Goal: Task Accomplishment & Management: Complete application form

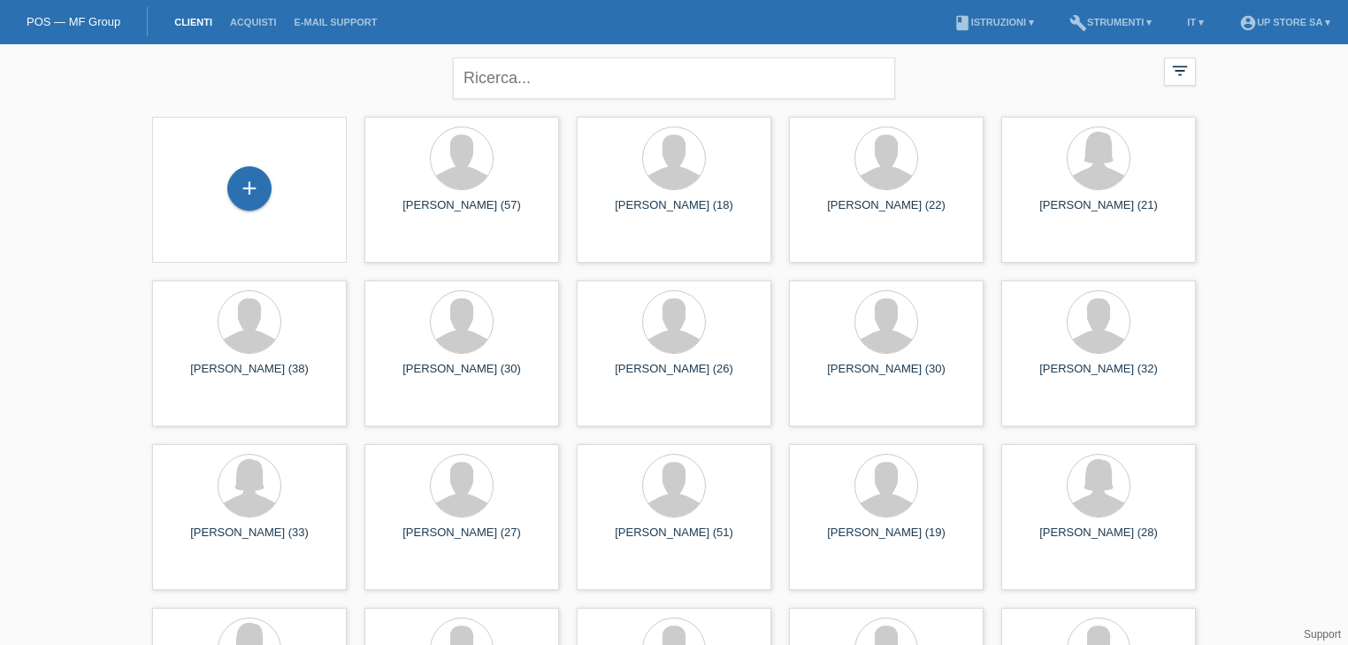
click at [287, 172] on div "+" at bounding box center [249, 189] width 166 height 47
click at [268, 187] on div "+" at bounding box center [249, 188] width 44 height 44
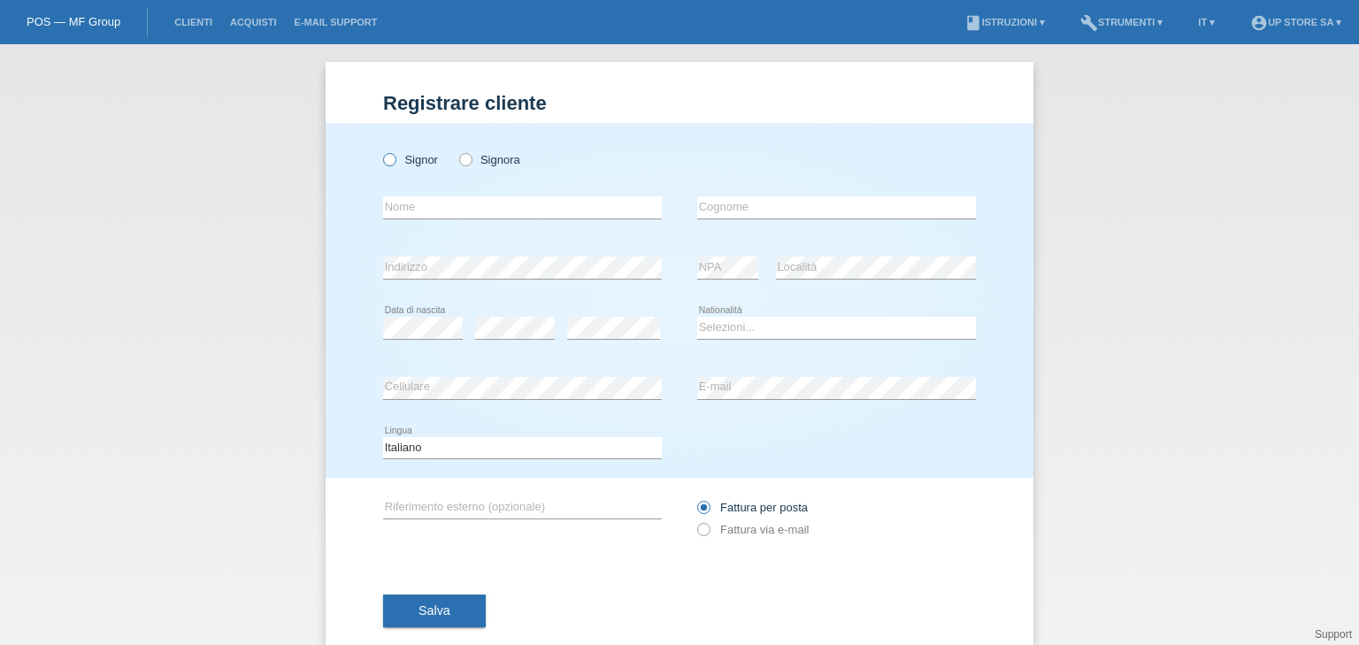
click at [427, 162] on label "Signor" at bounding box center [410, 159] width 55 height 13
click at [395, 162] on input "Signor" at bounding box center [388, 158] width 11 height 11
radio input "true"
click at [507, 207] on input "text" at bounding box center [522, 207] width 279 height 22
type input "Leutrim"
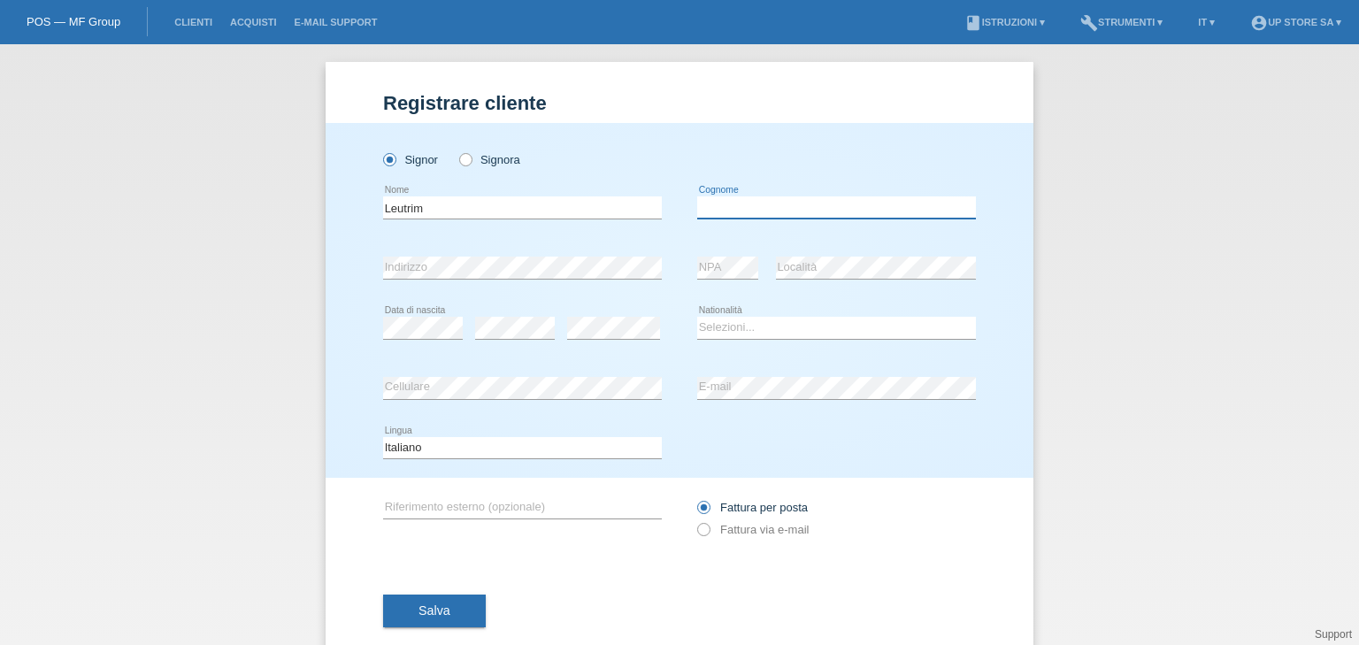
click at [752, 205] on input "text" at bounding box center [836, 207] width 279 height 22
type input "Mavraj"
click at [716, 326] on select "Selezioni... [GEOGRAPHIC_DATA] [GEOGRAPHIC_DATA] [GEOGRAPHIC_DATA] [GEOGRAPHIC_…" at bounding box center [836, 327] width 279 height 21
select select "CH"
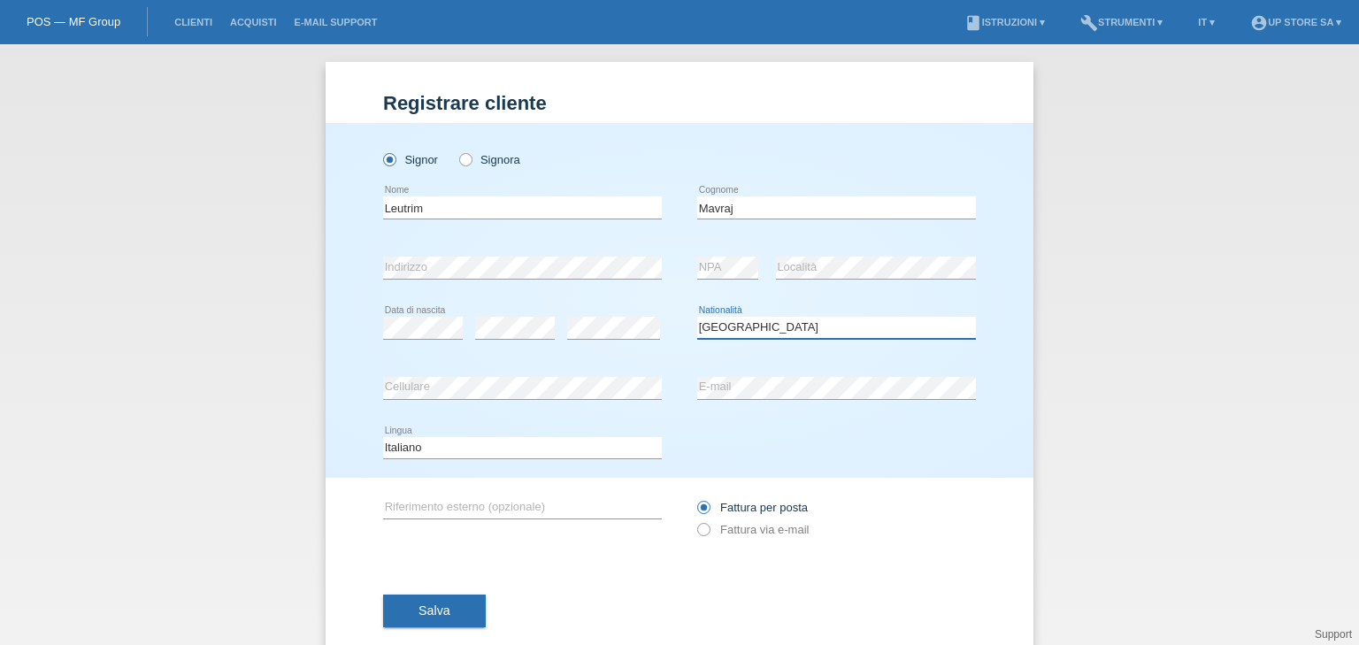
click at [697, 317] on select "Selezioni... [GEOGRAPHIC_DATA] [GEOGRAPHIC_DATA] [GEOGRAPHIC_DATA] [GEOGRAPHIC_…" at bounding box center [836, 327] width 279 height 21
click at [755, 531] on label "Fattura via e-mail" at bounding box center [752, 529] width 111 height 13
click at [709, 531] on input "Fattura via e-mail" at bounding box center [702, 534] width 11 height 22
radio input "true"
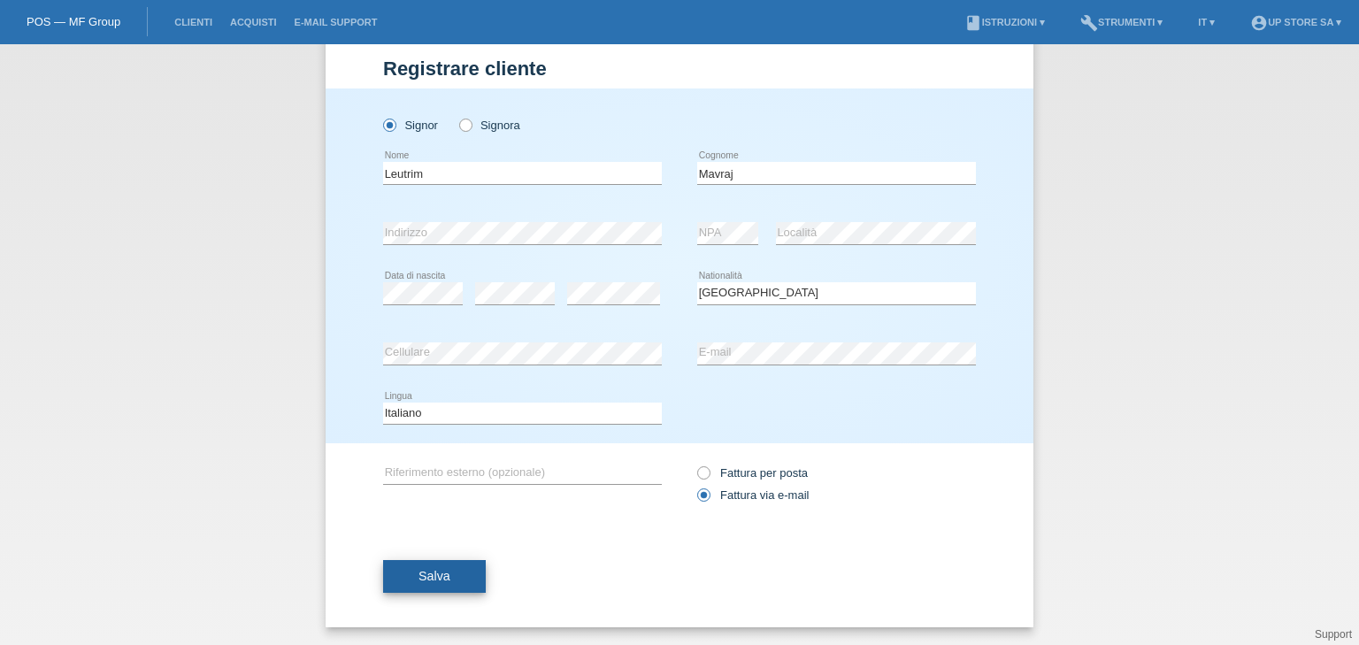
click at [439, 571] on span "Salva" at bounding box center [434, 576] width 32 height 14
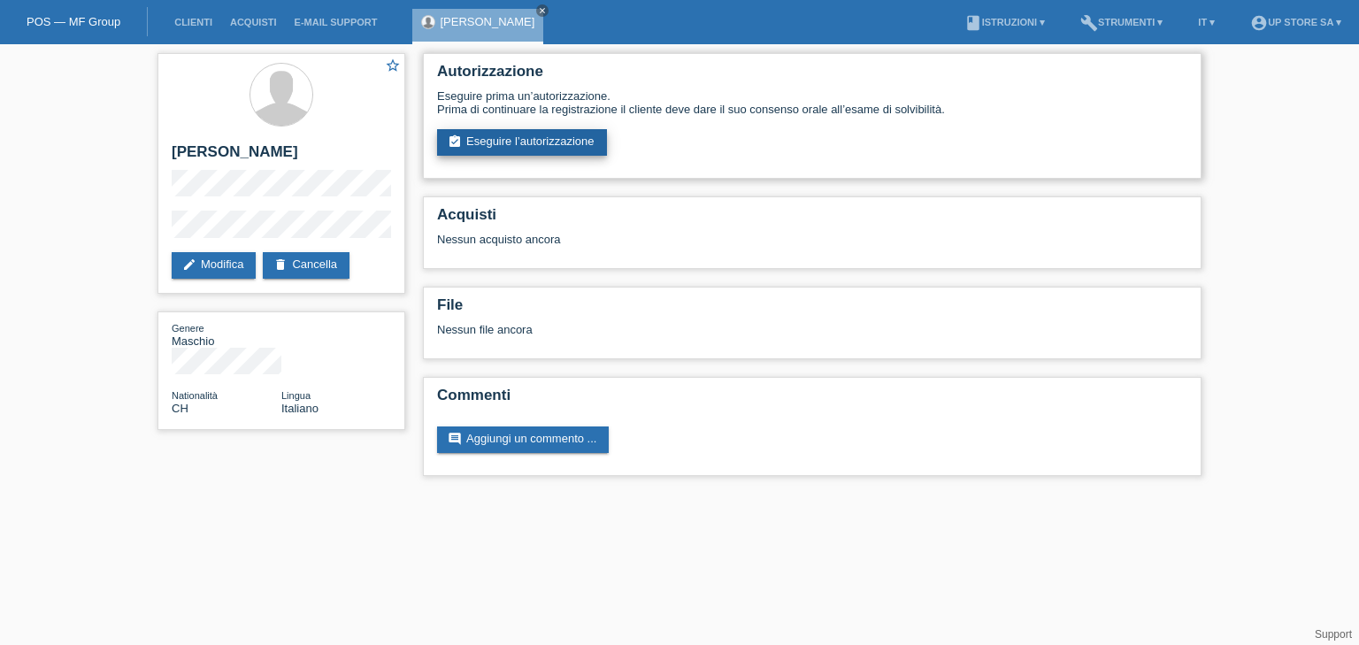
click at [570, 135] on link "assignment_turned_in Eseguire l’autorizzazione" at bounding box center [522, 142] width 170 height 27
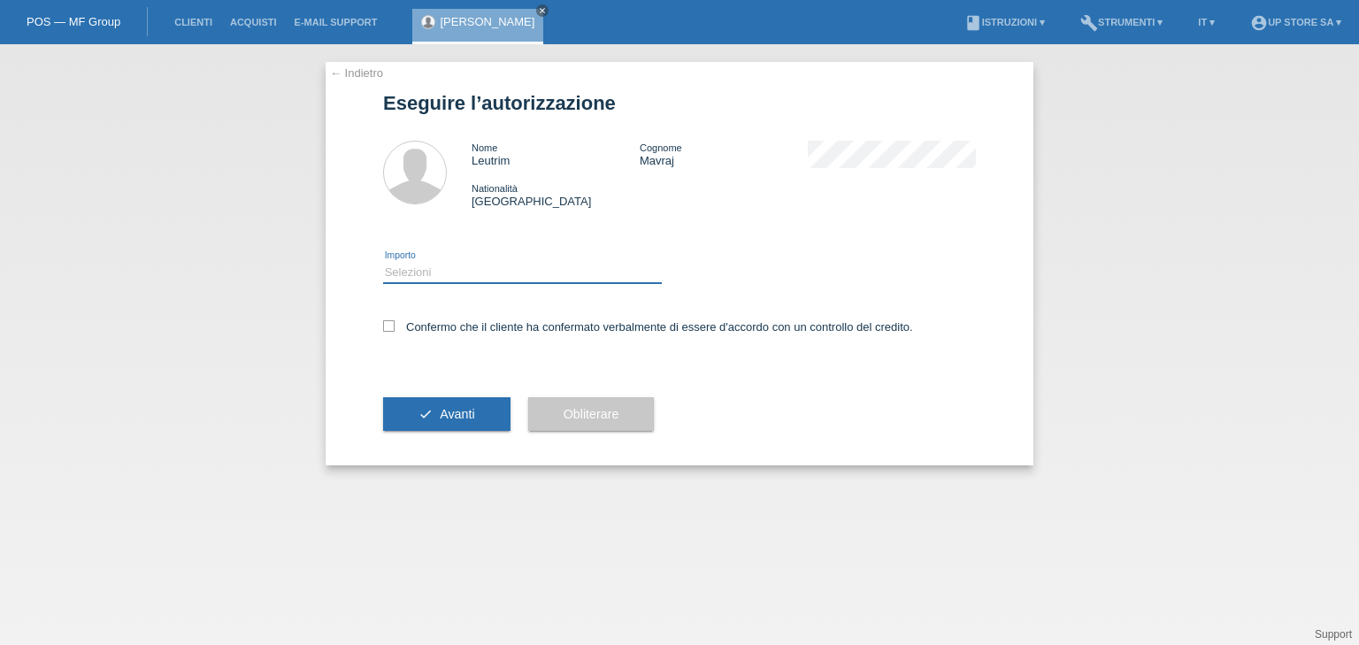
click at [471, 273] on select "Selezioni CHF 1.00 - CHF 499.00 CHF 500.00 - CHF 1'999.00 CHF 2'000.00 - CHF 6'…" at bounding box center [522, 272] width 279 height 21
select select "3"
click at [383, 262] on select "Selezioni CHF 1.00 - CHF 499.00 CHF 500.00 - CHF 1'999.00 CHF 2'000.00 - CHF 6'…" at bounding box center [522, 272] width 279 height 21
click at [481, 332] on label "Confermo che il cliente ha confermato verbalmente di essere d'accordo con un co…" at bounding box center [648, 326] width 530 height 13
click at [395, 332] on input "Confermo che il cliente ha confermato verbalmente di essere d'accordo con un co…" at bounding box center [388, 325] width 11 height 11
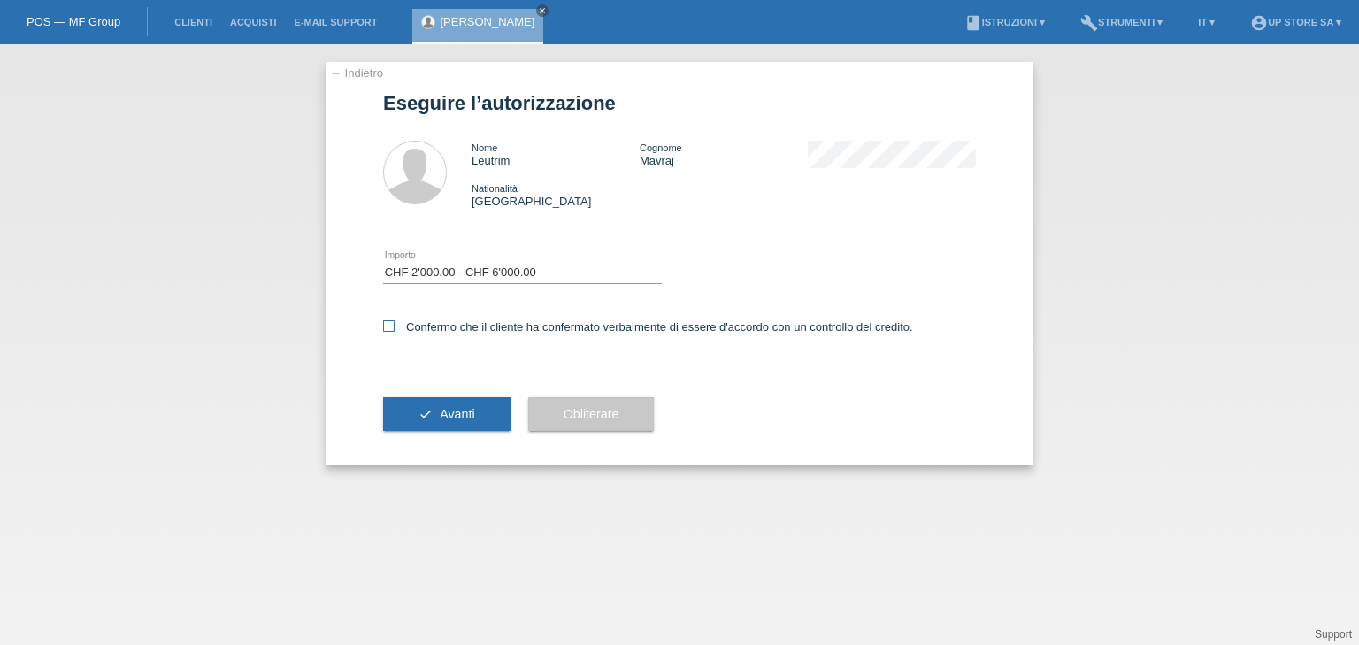
checkbox input "true"
click at [456, 435] on div "check Avanti" at bounding box center [446, 414] width 127 height 103
click at [453, 421] on button "check Avanti" at bounding box center [446, 414] width 127 height 34
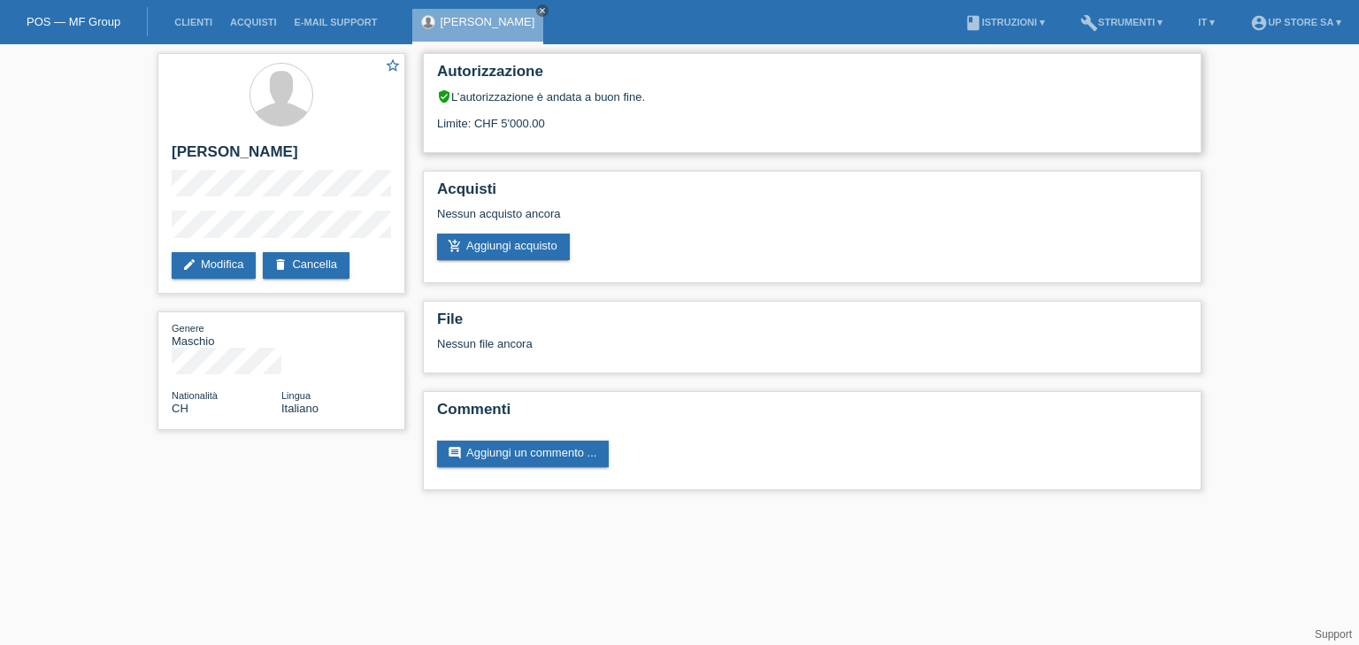
drag, startPoint x: 566, startPoint y: 121, endPoint x: 447, endPoint y: 122, distance: 119.4
click at [447, 122] on div "Limite: CHF 5'000.00" at bounding box center [812, 116] width 750 height 27
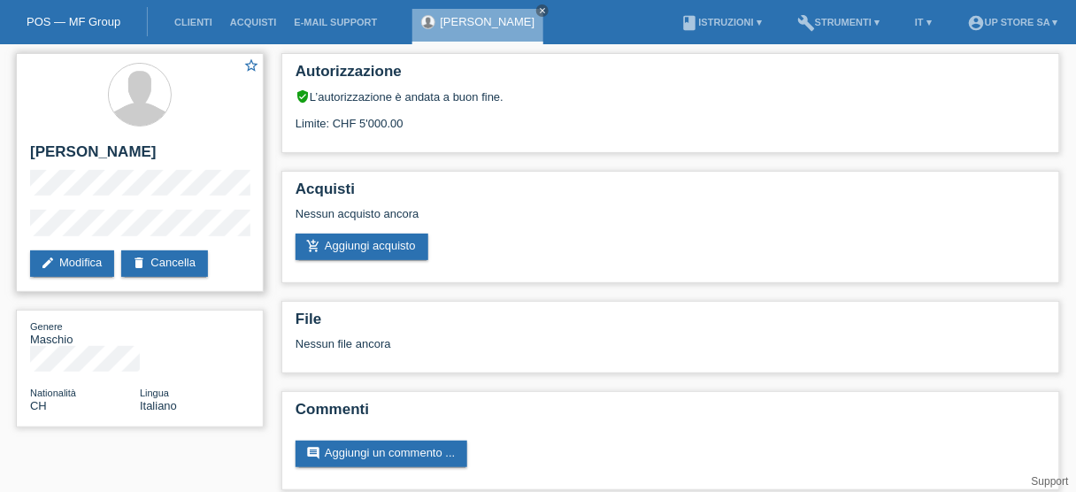
click at [108, 149] on h2 "[PERSON_NAME]" at bounding box center [139, 156] width 219 height 27
copy div "[PERSON_NAME]"
click at [0, 216] on html "POS — MF Group Clienti Acquisti E-mail Support Leutrim Mavraj close menu" at bounding box center [538, 254] width 1076 height 508
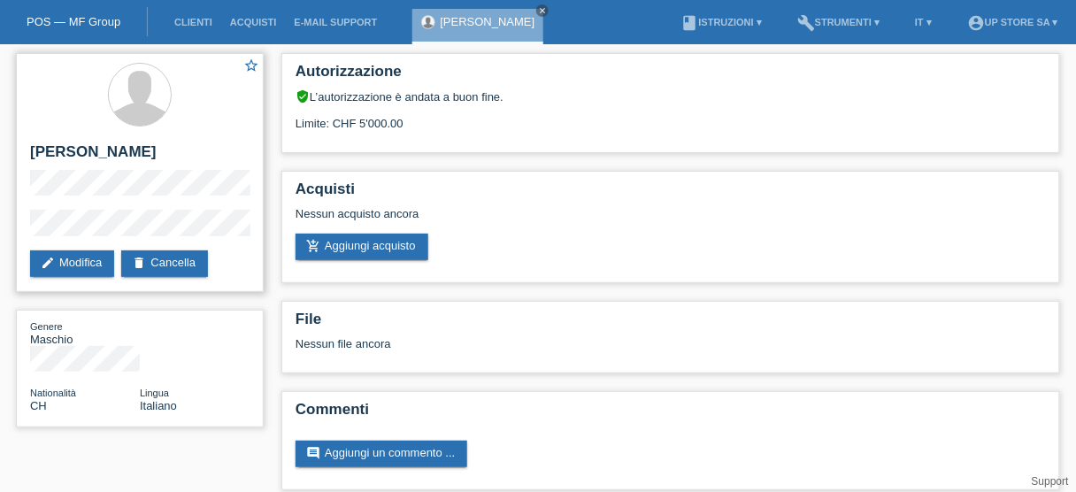
click at [29, 185] on div "star_border Leutrim Mavraj edit Modifica delete Cancella" at bounding box center [140, 172] width 248 height 239
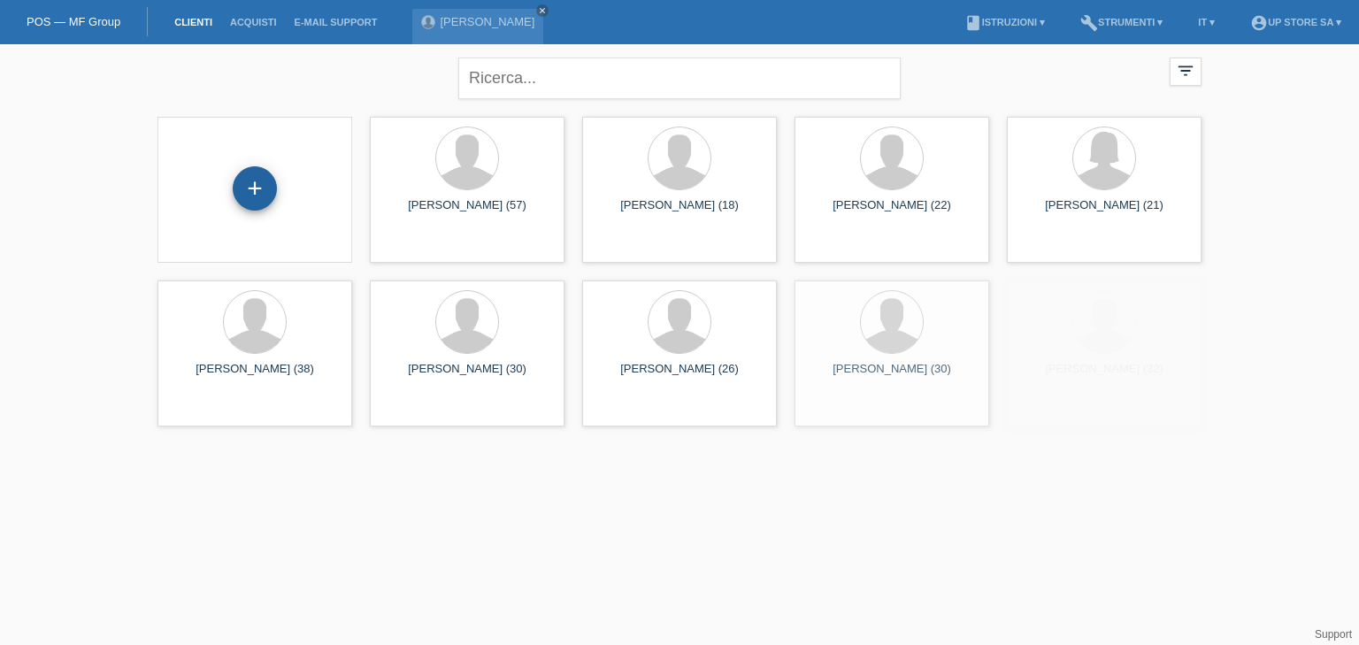
click at [241, 179] on div "+" at bounding box center [255, 188] width 42 height 30
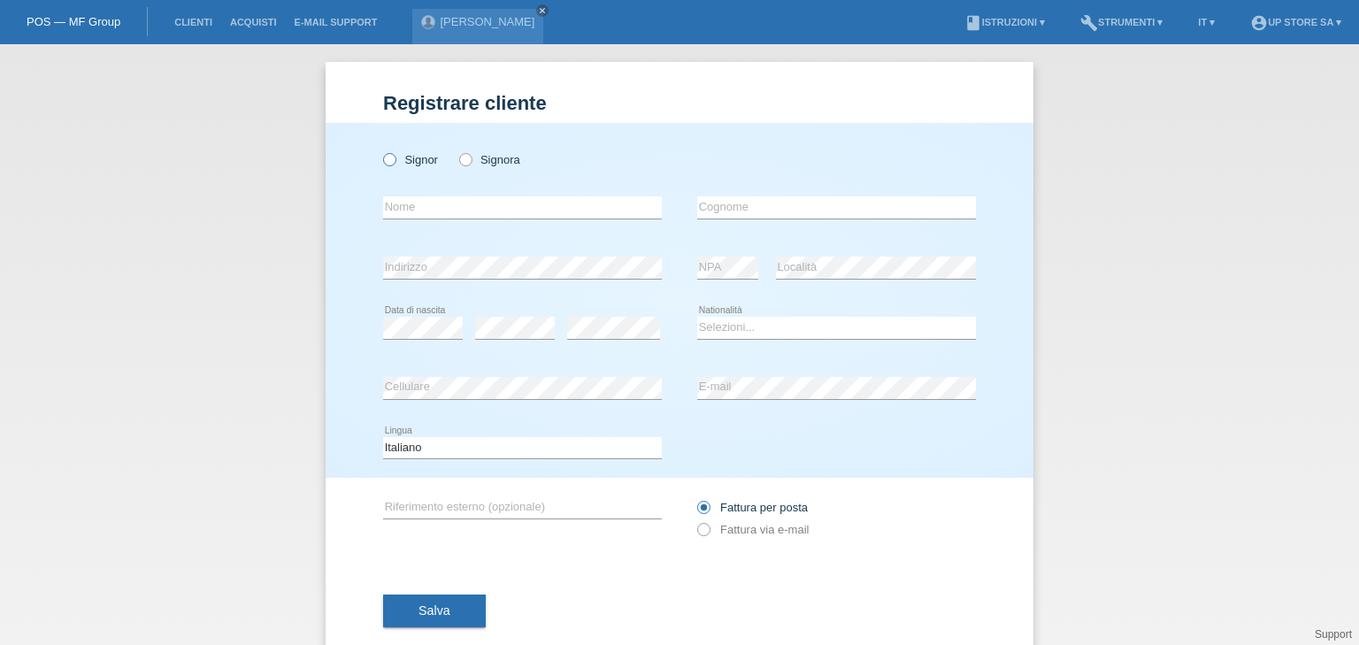
click at [415, 166] on label "Signor" at bounding box center [410, 159] width 55 height 13
click at [395, 165] on input "Signor" at bounding box center [388, 158] width 11 height 11
radio input "true"
click at [422, 198] on input "text" at bounding box center [522, 207] width 279 height 22
type input "[PERSON_NAME]"
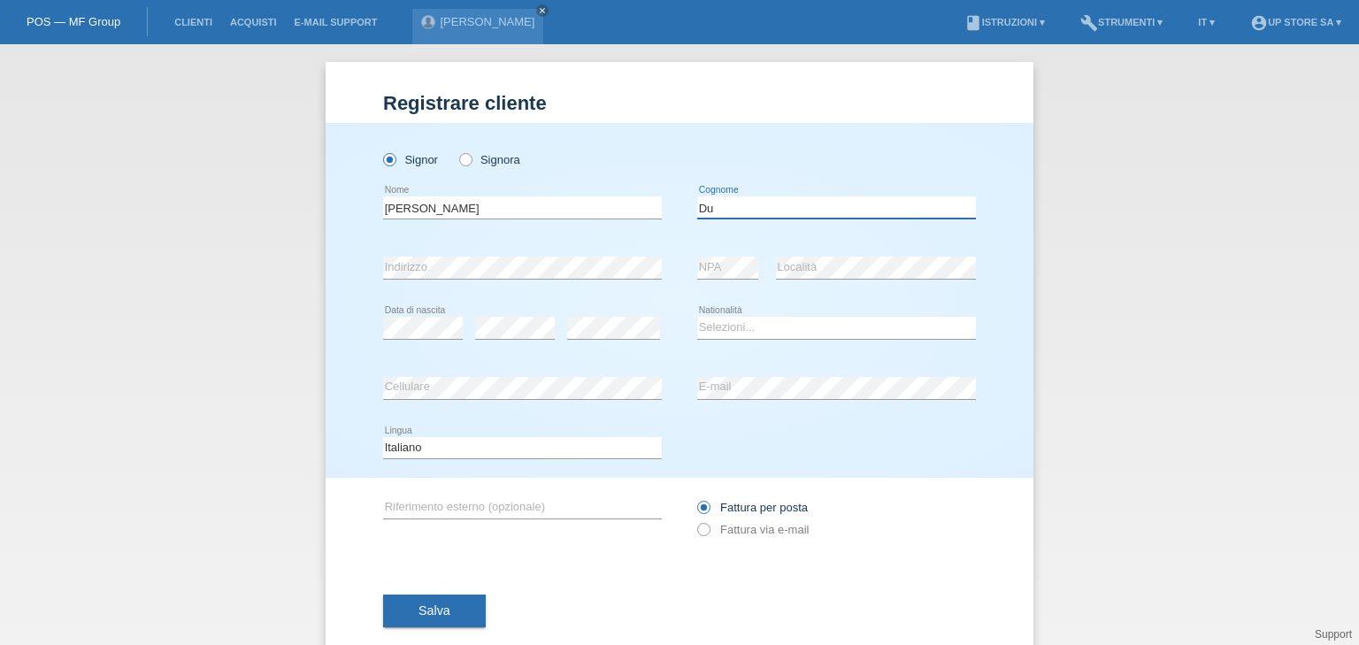
type input "D"
type input "Guetari"
click at [735, 326] on select "Selezioni... Svizzera Austria Germania Liechtenstein ------------ Afghanistan A…" at bounding box center [836, 327] width 279 height 21
select select "IT"
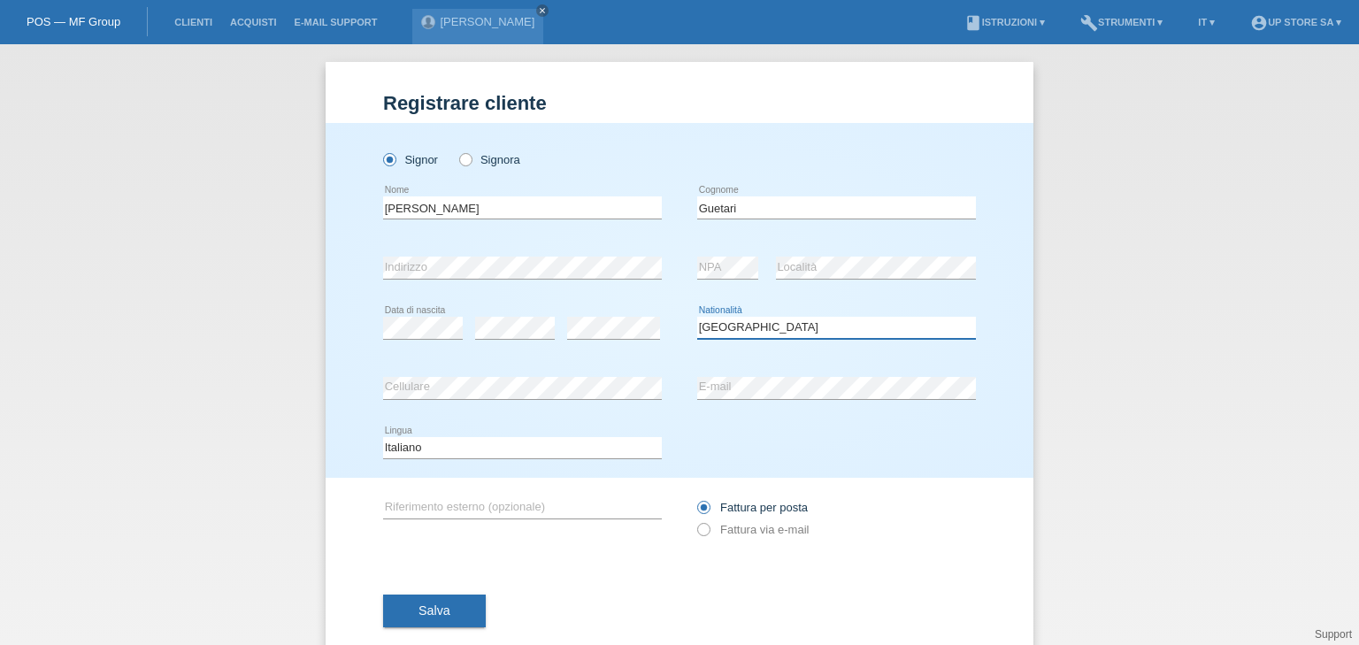
click at [697, 317] on select "Selezioni... Svizzera Austria Germania Liechtenstein ------------ Afghanistan A…" at bounding box center [836, 327] width 279 height 21
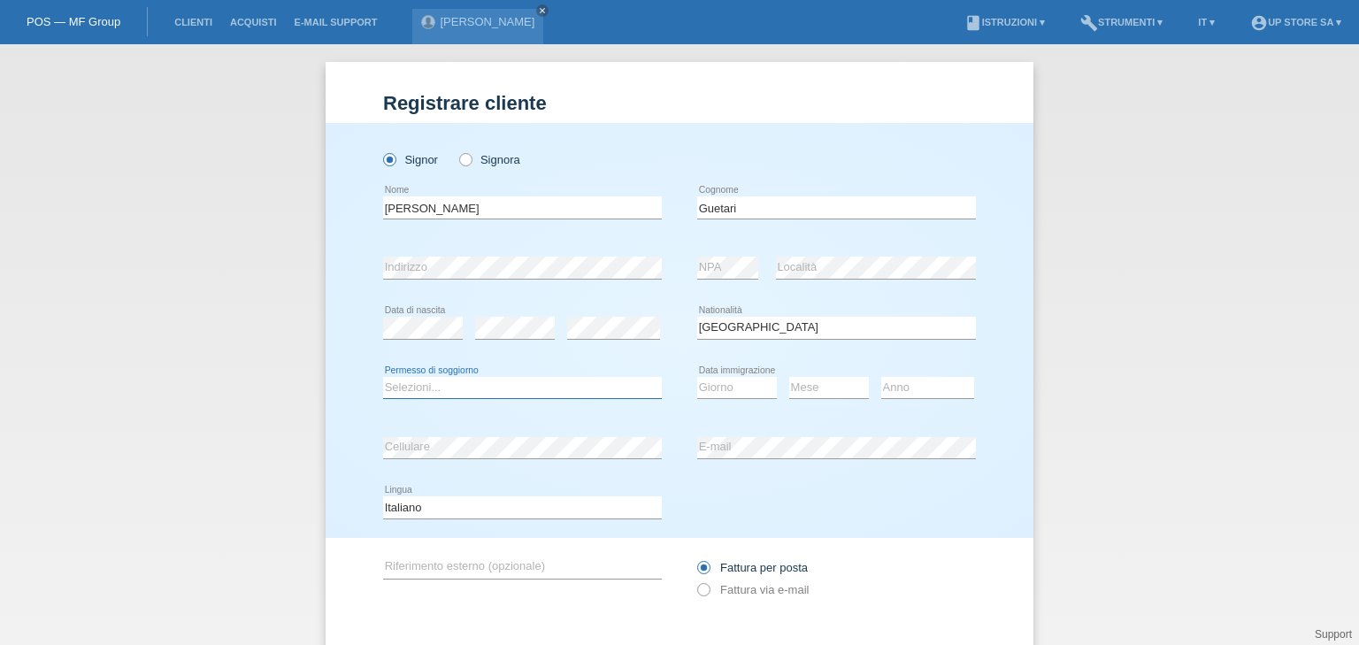
click at [554, 388] on select "Selezioni... C B B - Status di rifugiato Altro" at bounding box center [522, 387] width 279 height 21
select select "C"
click at [383, 377] on select "Selezioni... C B B - Status di rifugiato Altro" at bounding box center [522, 387] width 279 height 21
click at [704, 393] on select "Giorno 01 02 03 04 05 06 07 08 09 10" at bounding box center [737, 387] width 80 height 21
select select "09"
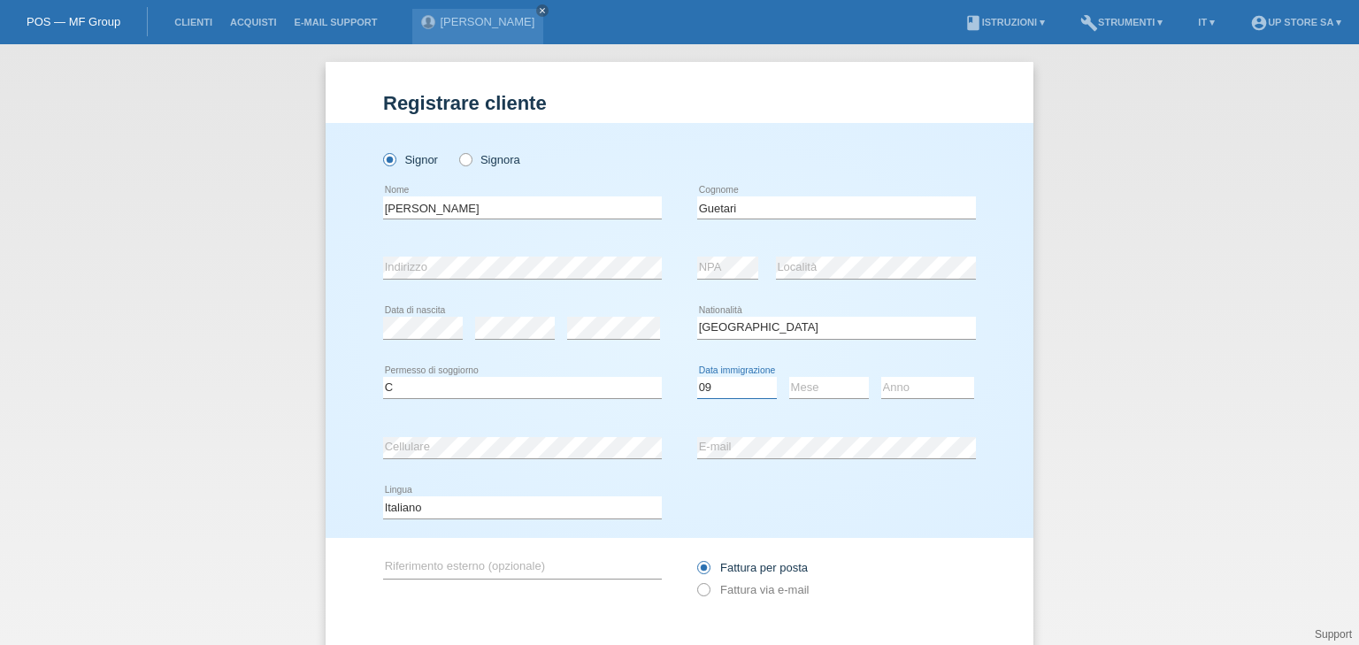
click at [697, 377] on select "Giorno 01 02 03 04 05 06 07 08 09 10" at bounding box center [737, 387] width 80 height 21
click at [816, 382] on select "Mese 01 02 03 04 05 06 07 08 09 10 11" at bounding box center [829, 387] width 80 height 21
select select "12"
click at [789, 377] on select "Mese 01 02 03 04 05 06 07 08 09 10 11" at bounding box center [829, 387] width 80 height 21
click at [904, 390] on select "Anno 2025 2024 2023 2022 2021 2020 2019 2018 2017 2016 2015 2014 2013 2012 2011…" at bounding box center [927, 387] width 93 height 21
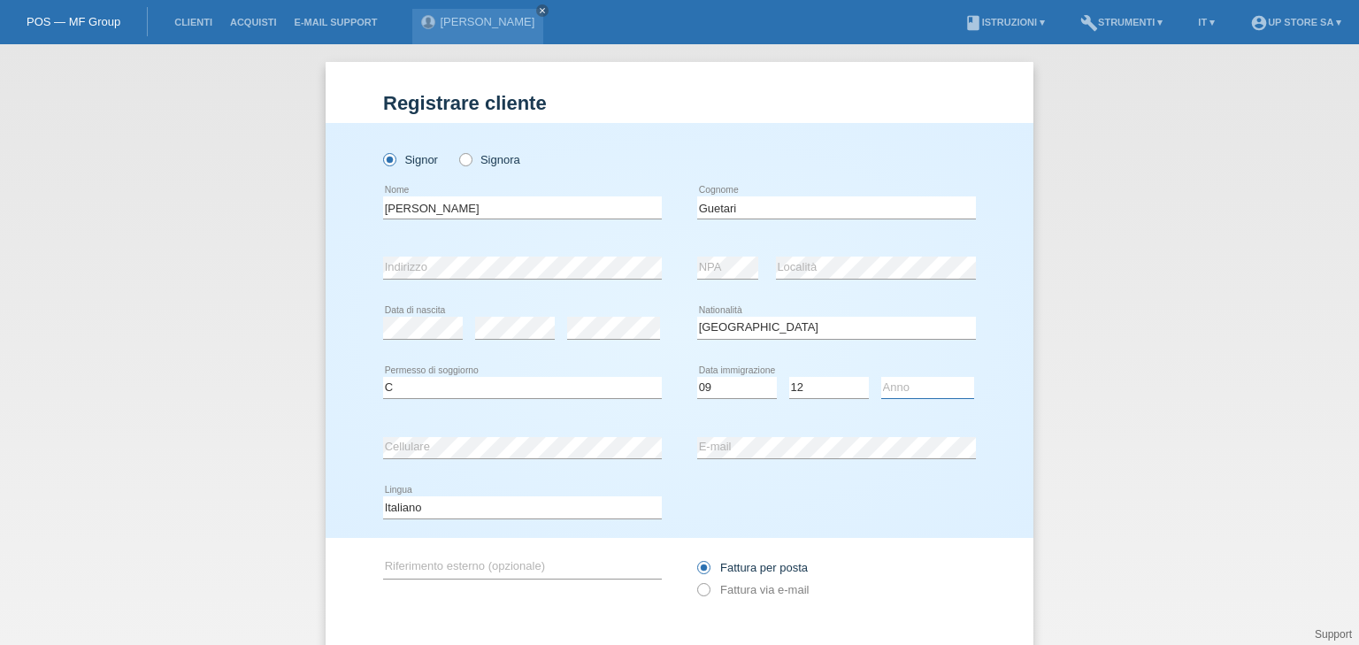
select select "2013"
click at [881, 377] on select "Anno 2025 2024 2023 2022 2021 2020 2019 2018 2017 2016 2015 2014 2013 2012 2011…" at bounding box center [927, 387] width 93 height 21
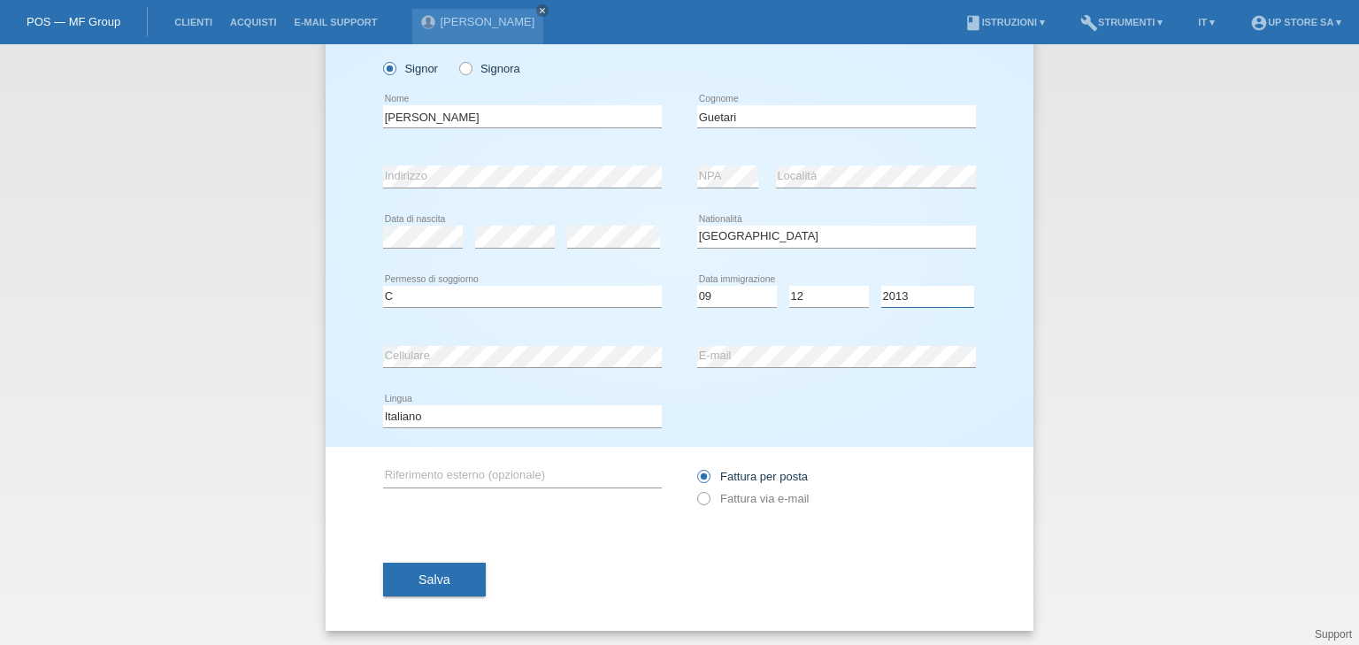
scroll to position [94, 0]
click at [732, 499] on label "Fattura via e-mail" at bounding box center [752, 495] width 111 height 13
click at [709, 499] on input "Fattura via e-mail" at bounding box center [702, 500] width 11 height 22
radio input "true"
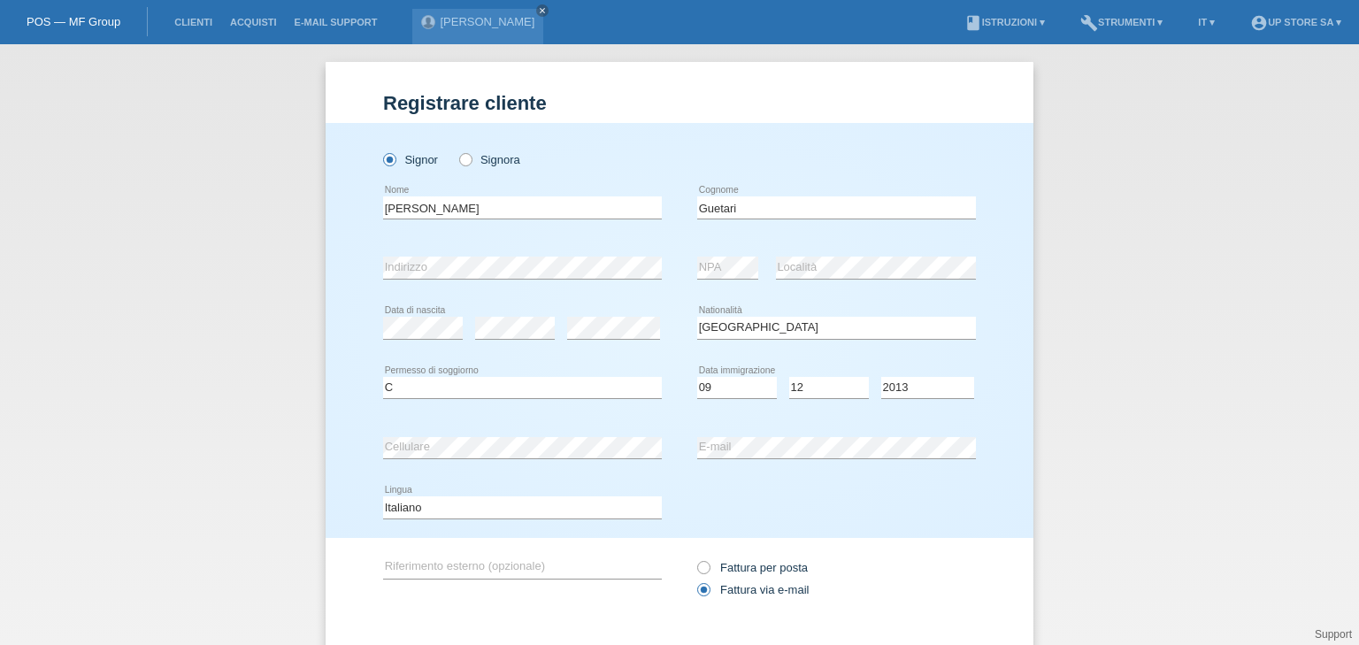
scroll to position [0, 0]
click at [718, 207] on input "Guetari" at bounding box center [836, 207] width 279 height 22
click at [435, 210] on input "Nassiri" at bounding box center [522, 207] width 279 height 22
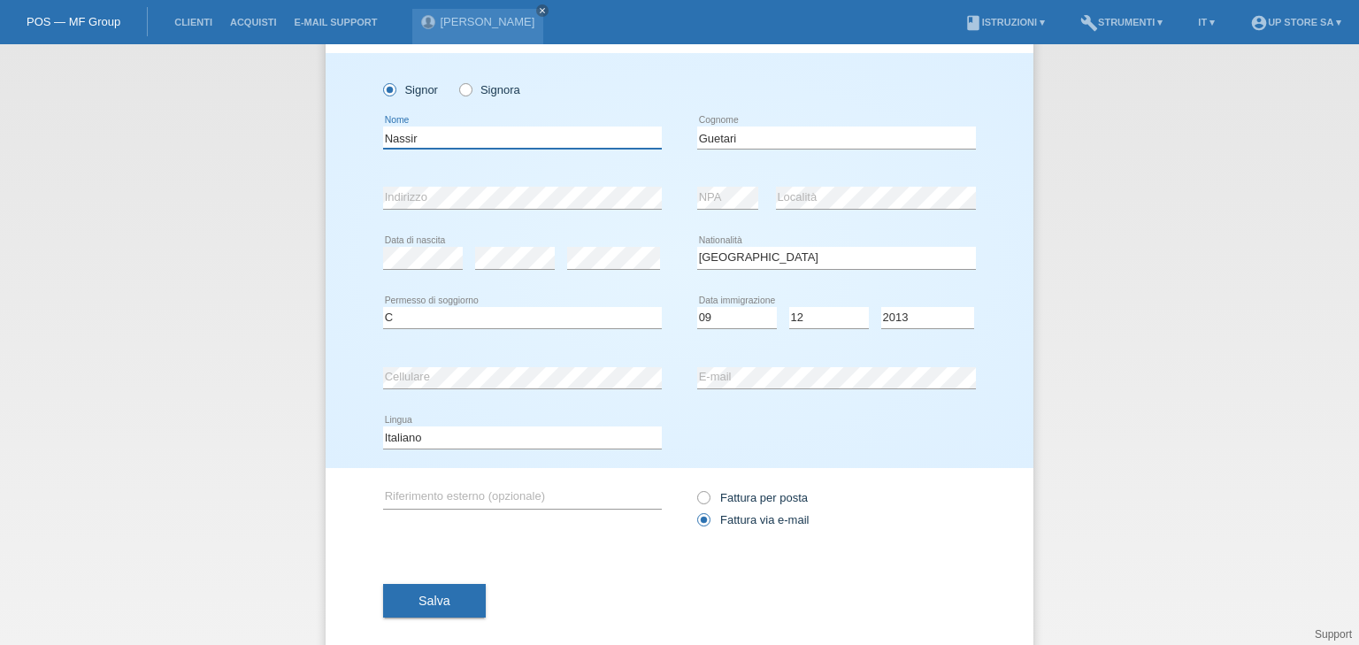
scroll to position [71, 0]
type input "Nassir"
click at [449, 598] on button "Salva" at bounding box center [434, 600] width 103 height 34
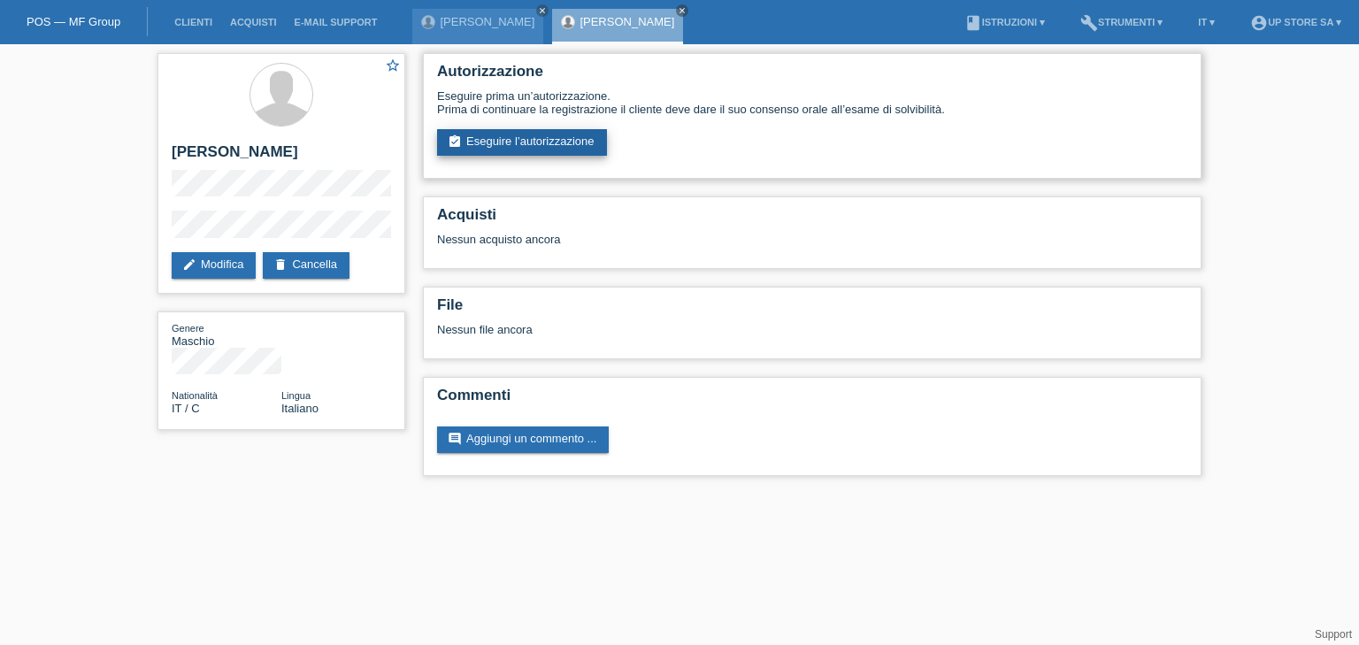
click at [545, 149] on link "assignment_turned_in Eseguire l’autorizzazione" at bounding box center [522, 142] width 170 height 27
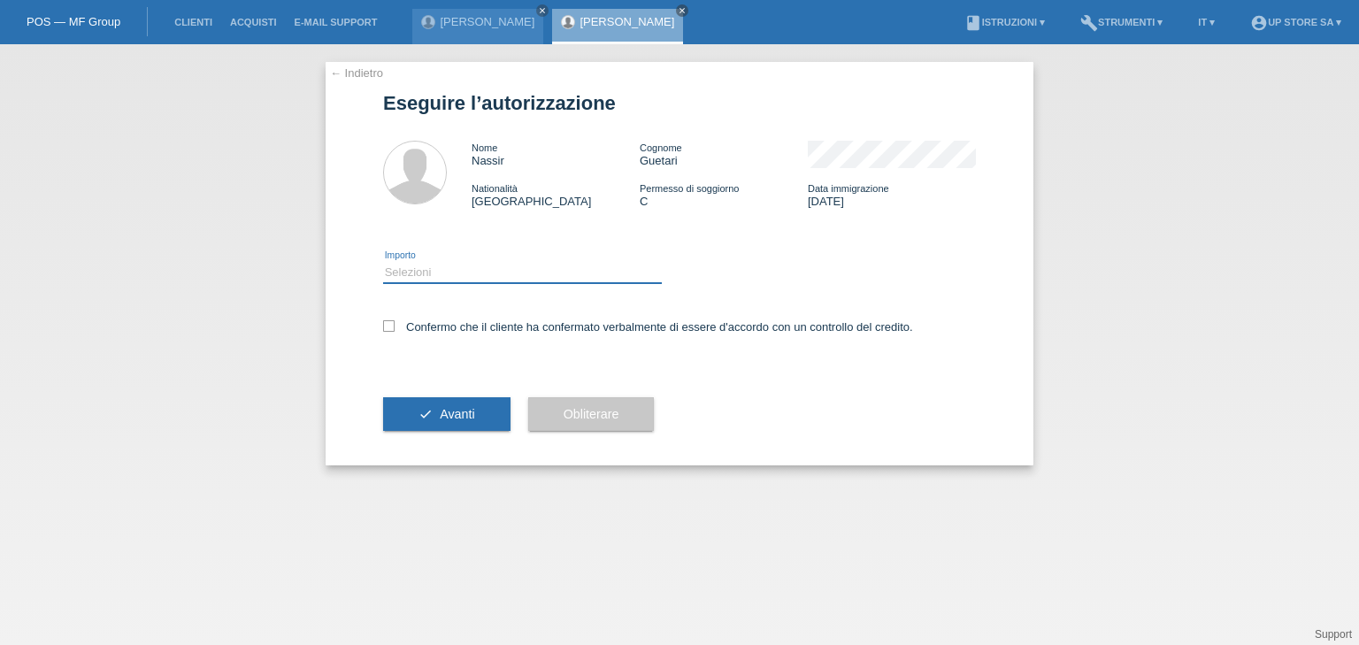
click at [456, 275] on select "Selezioni CHF 1.00 - CHF 499.00 CHF 500.00 - CHF 1'999.00 CHF 2'000.00 - CHF 6'…" at bounding box center [522, 272] width 279 height 21
select select "1"
click at [383, 262] on select "Selezioni CHF 1.00 - CHF 499.00 CHF 500.00 - CHF 1'999.00 CHF 2'000.00 - CHF 6'…" at bounding box center [522, 272] width 279 height 21
click at [456, 327] on label "Confermo che il cliente ha confermato verbalmente di essere d'accordo con un co…" at bounding box center [648, 326] width 530 height 13
click at [395, 327] on input "Confermo che il cliente ha confermato verbalmente di essere d'accordo con un co…" at bounding box center [388, 325] width 11 height 11
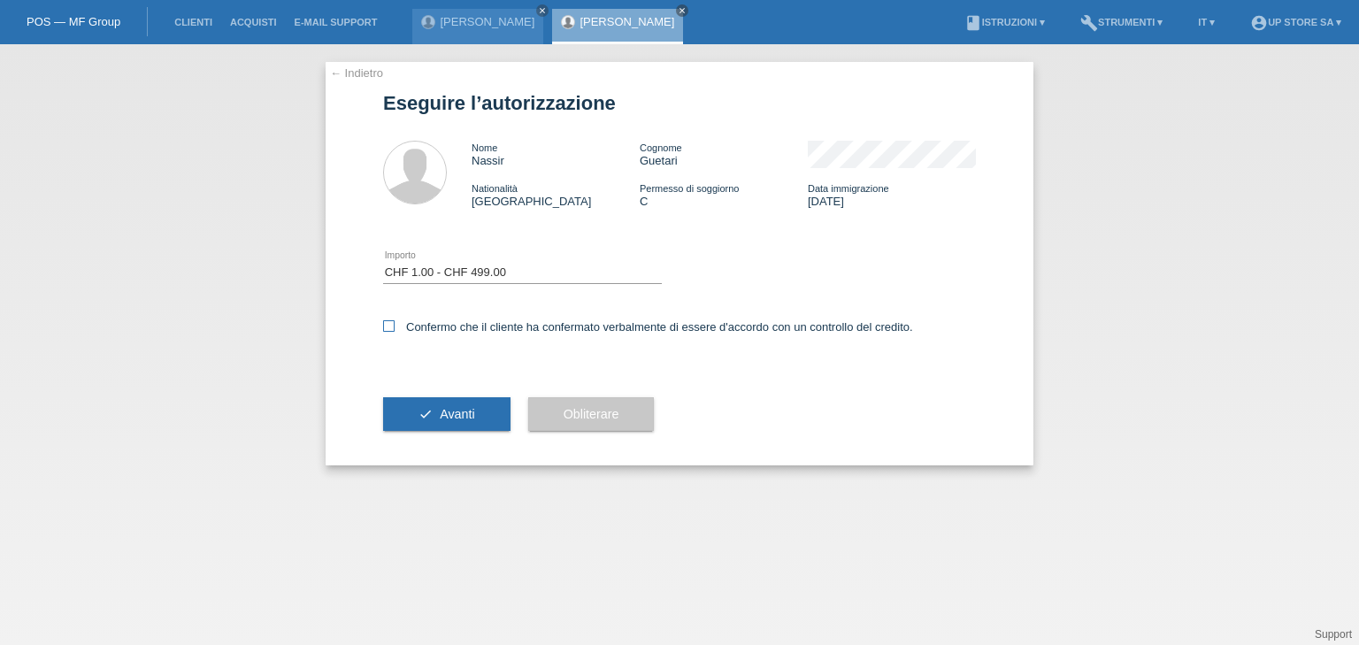
checkbox input "true"
click at [458, 409] on span "Avanti" at bounding box center [457, 414] width 34 height 14
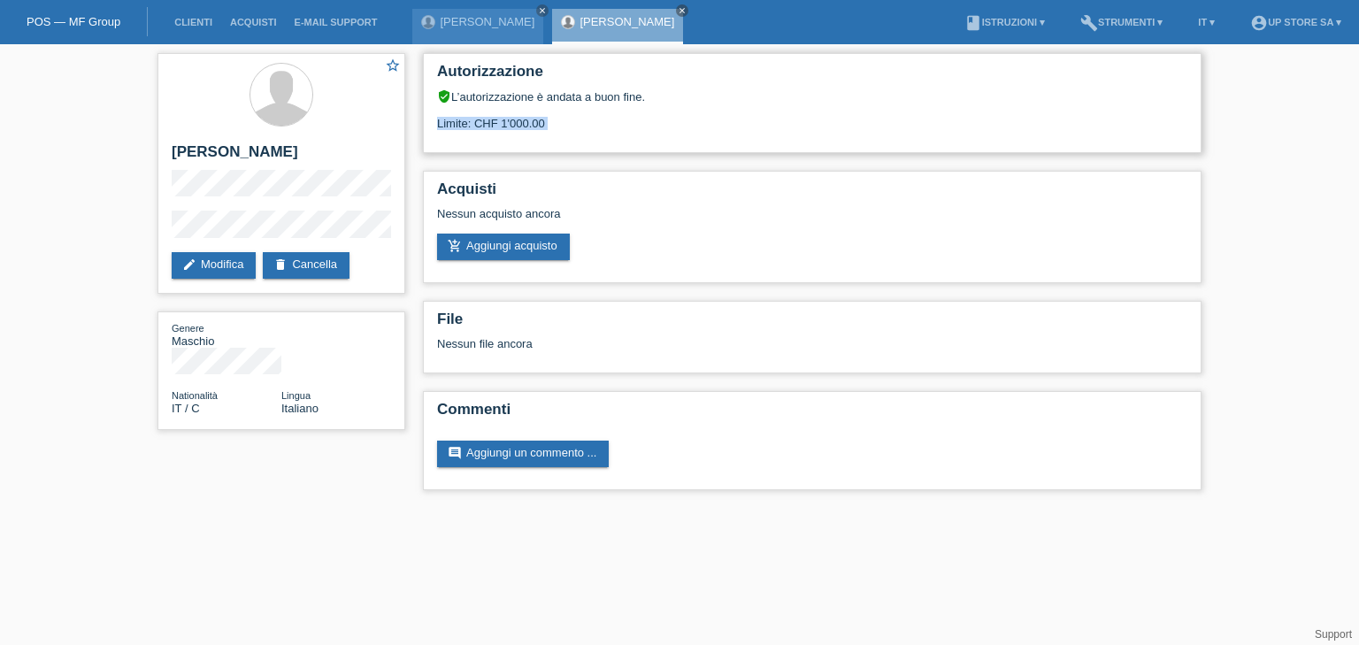
drag, startPoint x: 493, startPoint y: 131, endPoint x: 605, endPoint y: 125, distance: 112.5
click at [605, 125] on div "Autorizzazione verified_user L’autorizzazione è andata a buon fine. Limite: CHF…" at bounding box center [812, 103] width 778 height 100
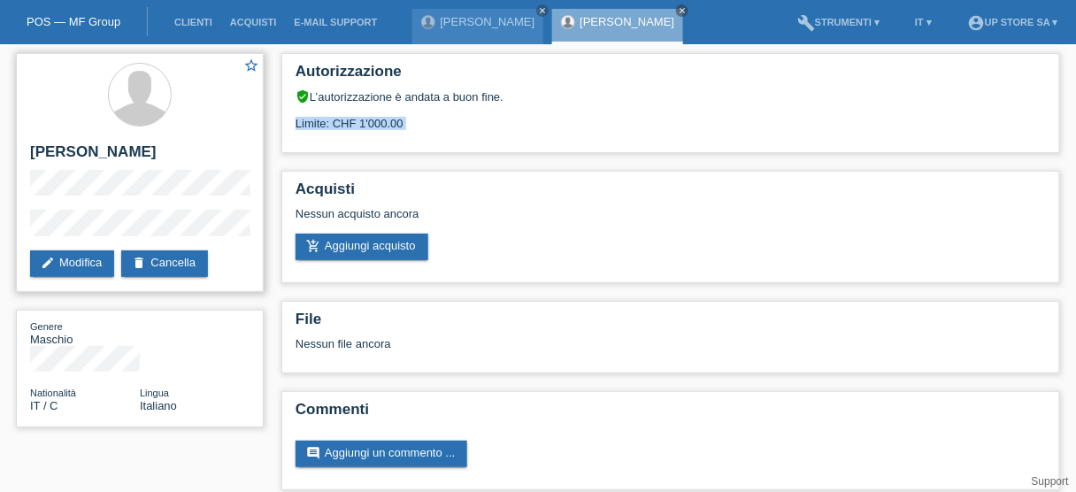
drag, startPoint x: 135, startPoint y: 154, endPoint x: 26, endPoint y: 152, distance: 109.7
click at [26, 152] on div "star_border [PERSON_NAME] edit Modifica delete Cancella" at bounding box center [140, 172] width 248 height 239
copy h2 "[PERSON_NAME]"
click at [28, 172] on div "star_border Nassir Guetari edit Modifica delete Cancella" at bounding box center [140, 172] width 248 height 239
click at [25, 232] on div "star_border Nassir Guetari edit Modifica delete Cancella" at bounding box center [140, 172] width 248 height 239
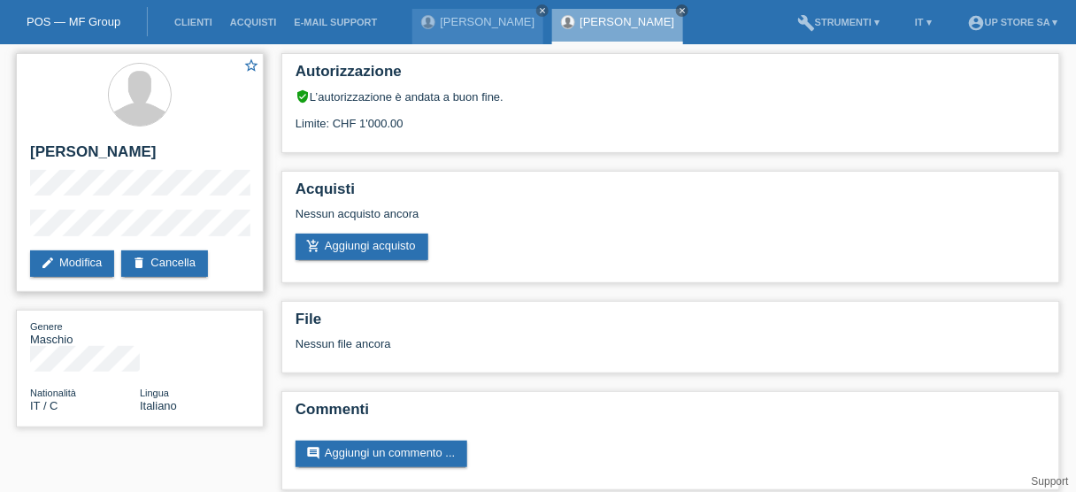
click at [20, 218] on div "star_border Nassir Guetari edit Modifica delete Cancella" at bounding box center [140, 172] width 248 height 239
click at [388, 246] on link "add_shopping_cart Aggiungi acquisto" at bounding box center [361, 247] width 133 height 27
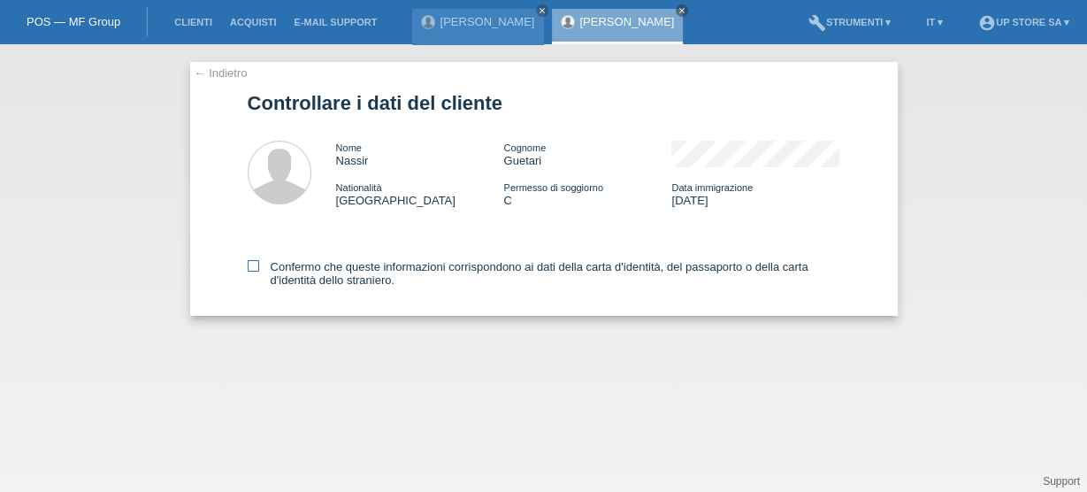
click at [295, 264] on label "Confermo che queste informazioni corrispondono ai dati della carta d'identità, …" at bounding box center [544, 273] width 593 height 27
click at [259, 264] on input "Confermo che queste informazioni corrispondono ai dati della carta d'identità, …" at bounding box center [253, 265] width 11 height 11
checkbox input "true"
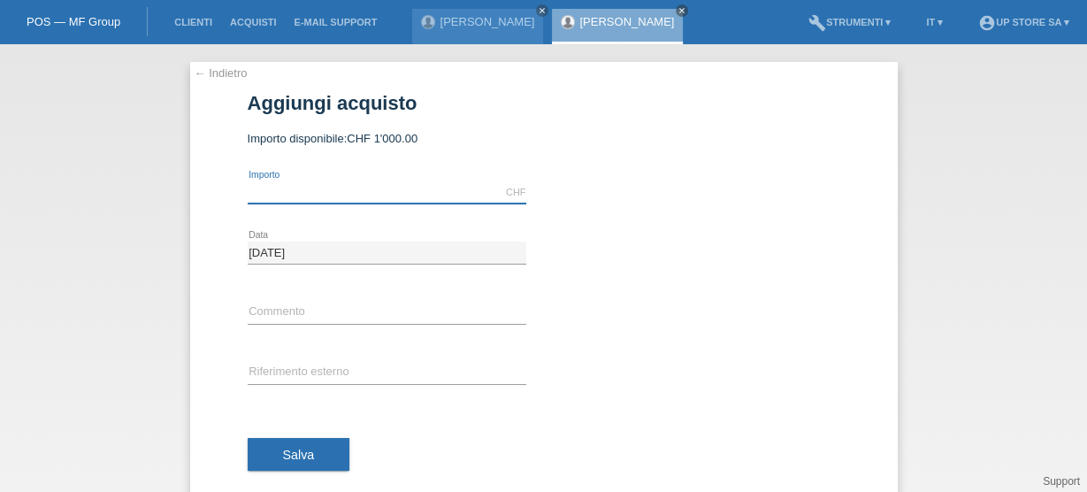
click at [327, 185] on input "text" at bounding box center [387, 192] width 279 height 22
type input "35.00"
click at [277, 357] on div "error Riferimento esterno" at bounding box center [387, 373] width 279 height 60
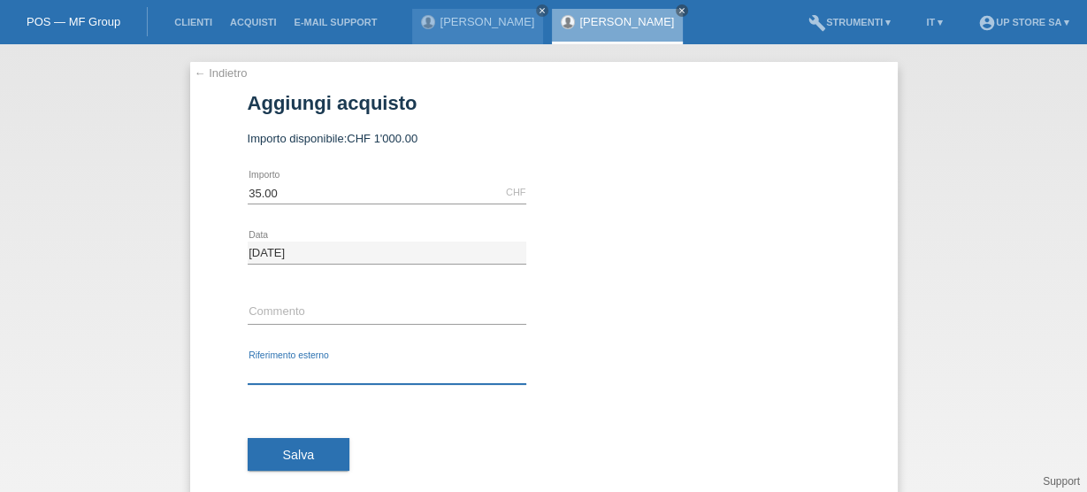
click at [282, 371] on input "text" at bounding box center [387, 373] width 279 height 22
paste input "S04105"
type input "S04105"
click at [291, 305] on input "text" at bounding box center [387, 313] width 279 height 22
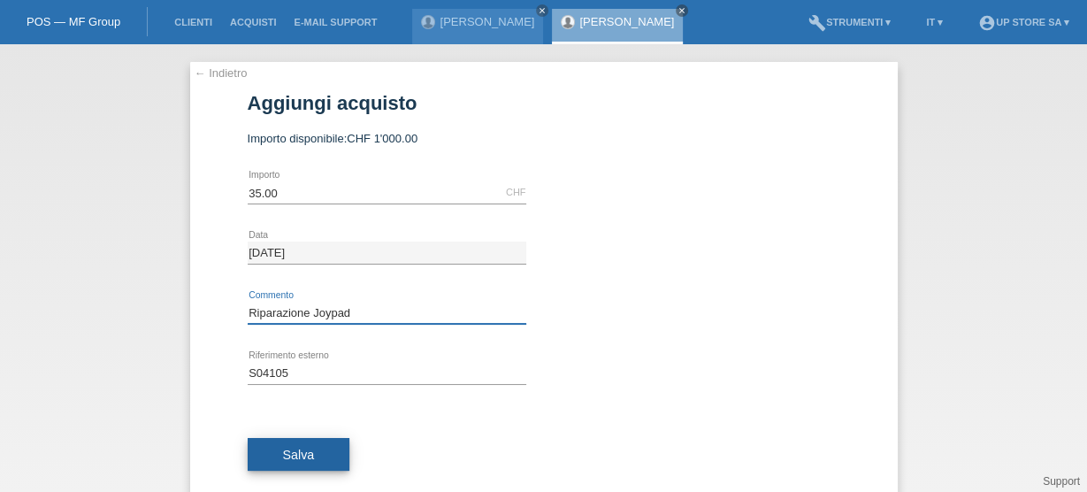
type input "Riparazione Joypad"
click at [305, 454] on span "Salva" at bounding box center [299, 455] width 32 height 14
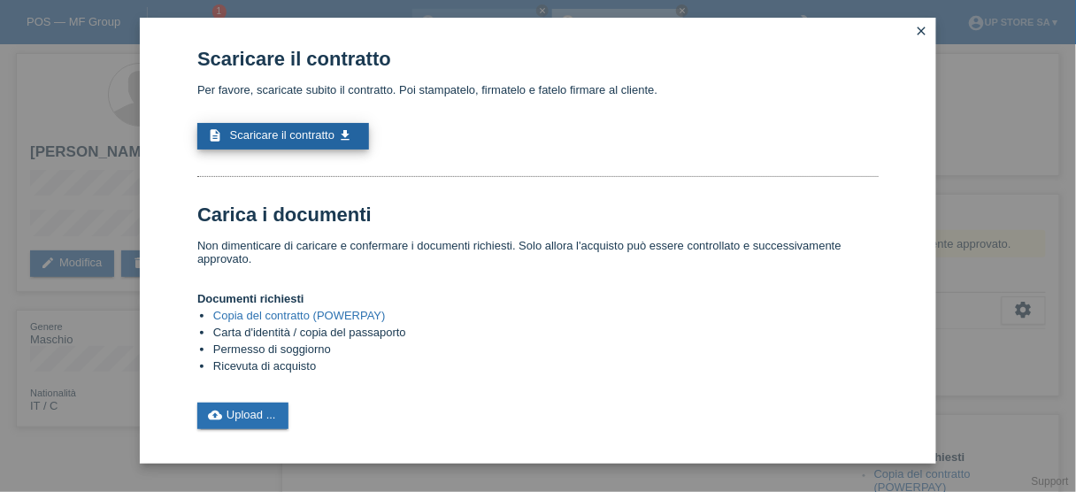
click at [310, 131] on span "Scaricare il contratto" at bounding box center [282, 134] width 105 height 13
